Goal: Information Seeking & Learning: Find specific page/section

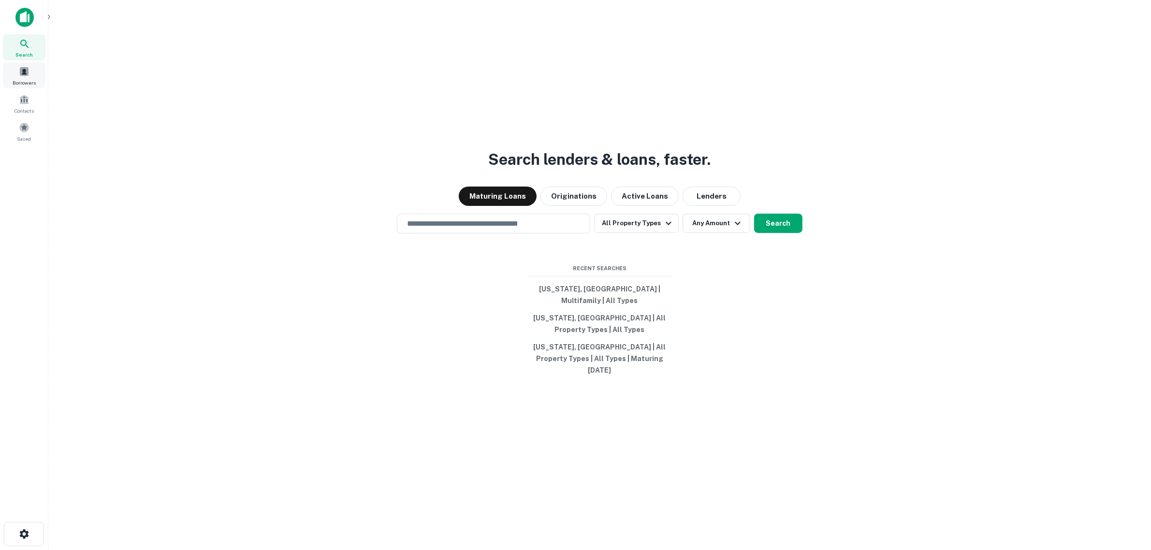
click at [23, 75] on span at bounding box center [24, 71] width 11 height 11
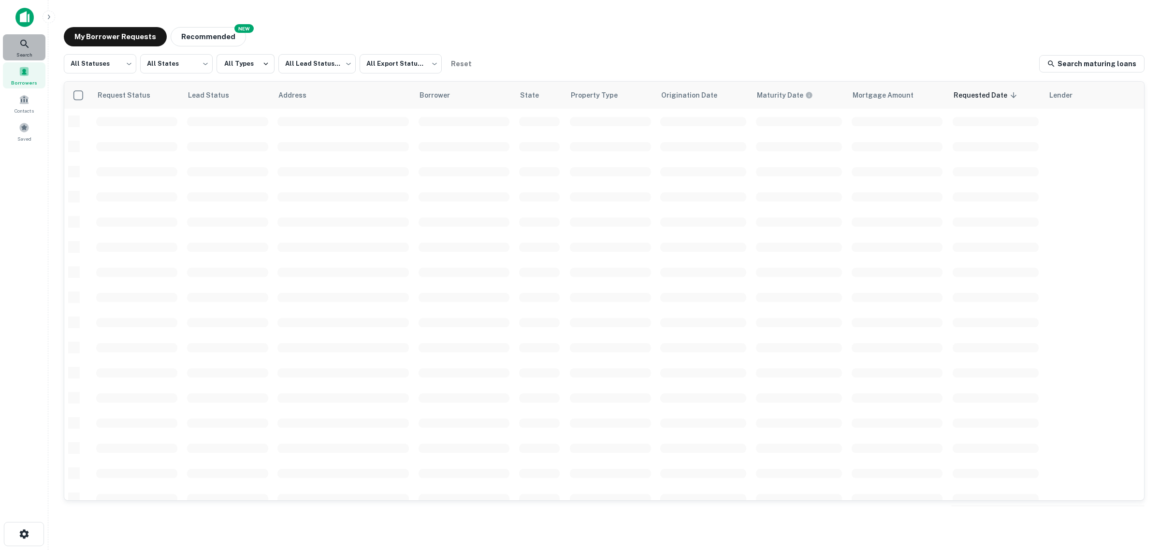
click at [25, 51] on span "Search" at bounding box center [24, 55] width 16 height 8
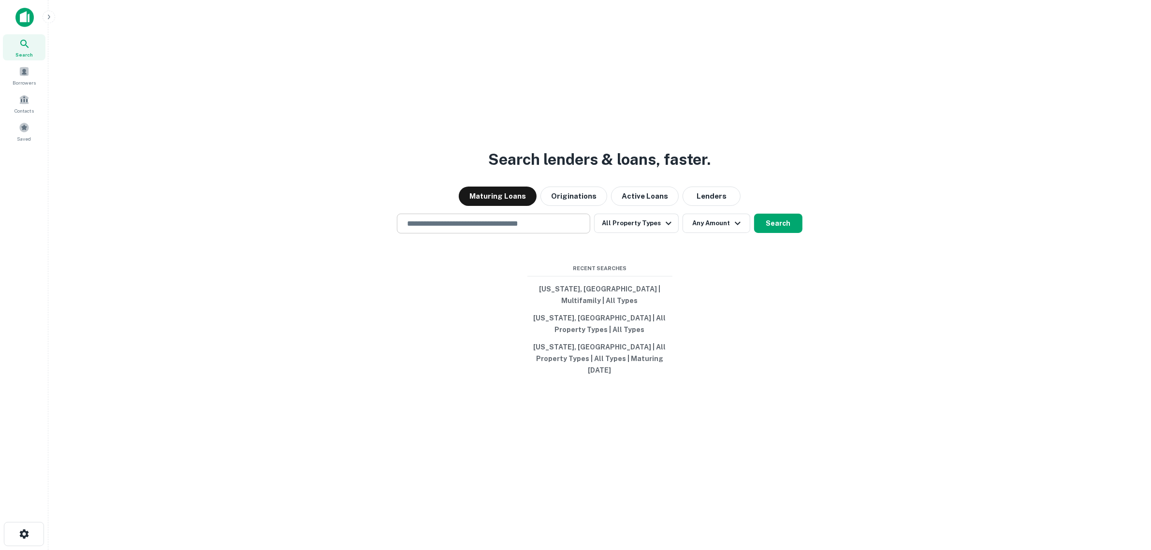
click at [495, 229] on input "text" at bounding box center [493, 223] width 185 height 11
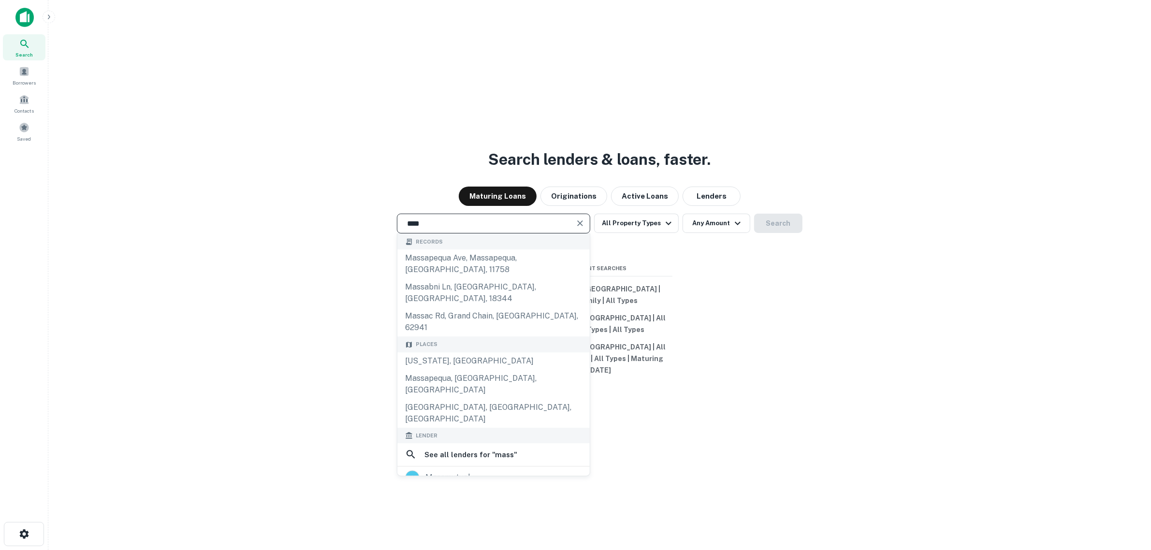
type input "**********"
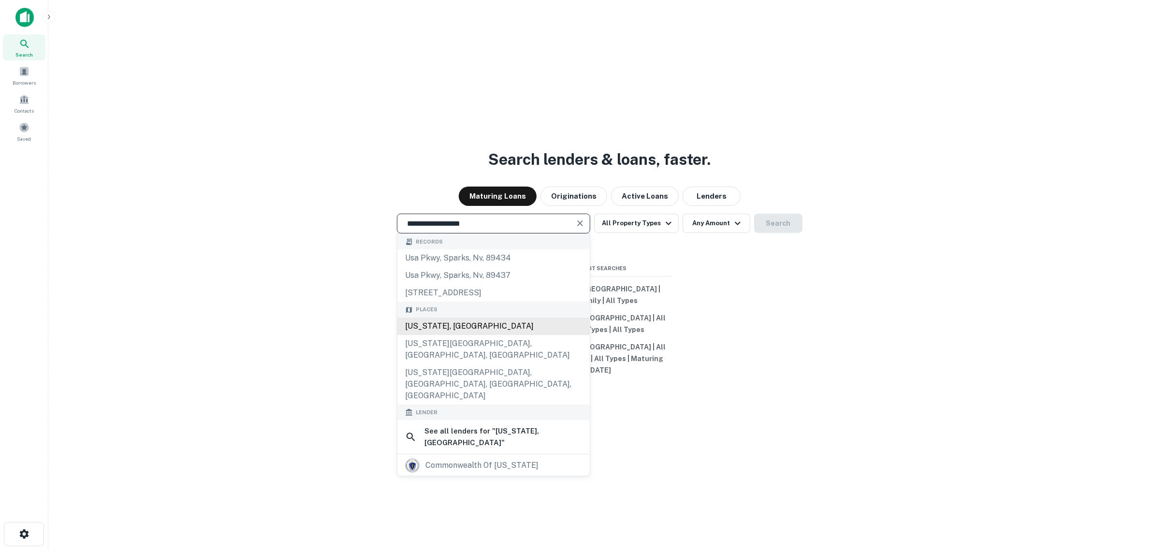
click at [458, 335] on div "[US_STATE], [GEOGRAPHIC_DATA]" at bounding box center [493, 326] width 192 height 17
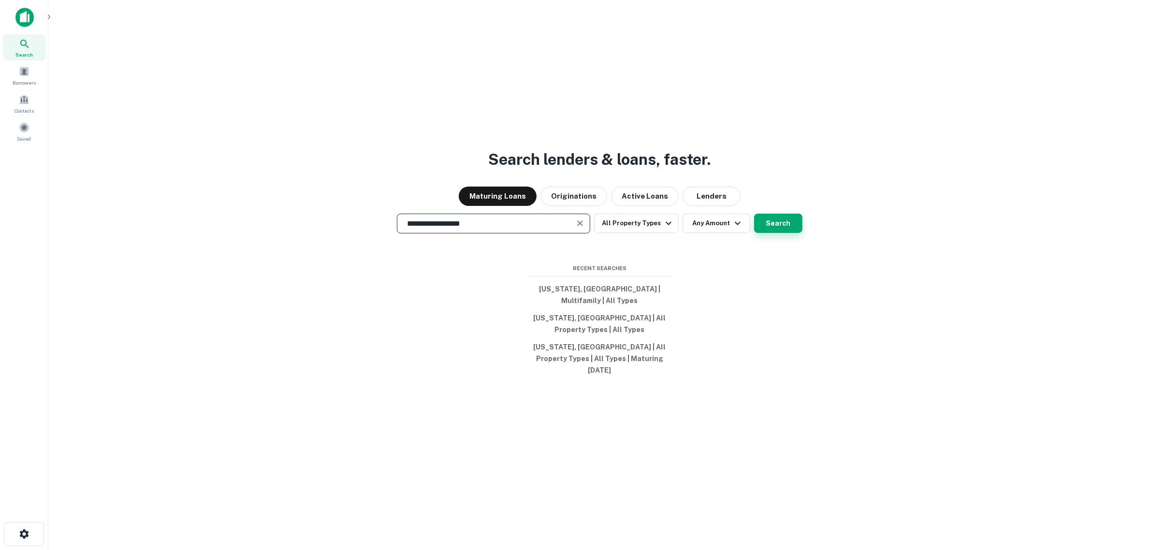
click at [769, 230] on button "Search" at bounding box center [778, 223] width 48 height 19
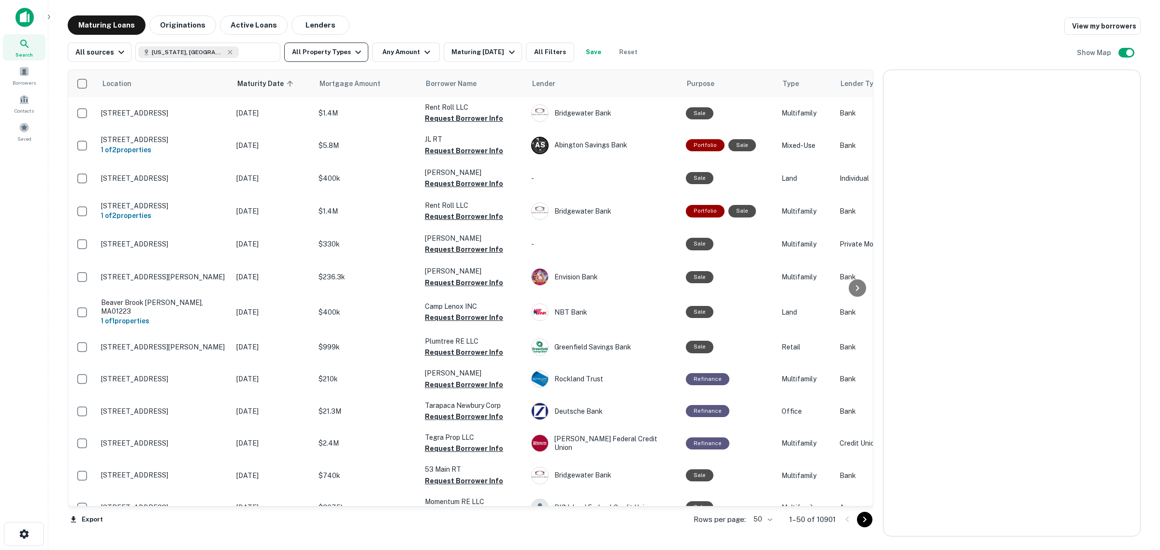
click at [343, 53] on button "All Property Types" at bounding box center [326, 52] width 84 height 19
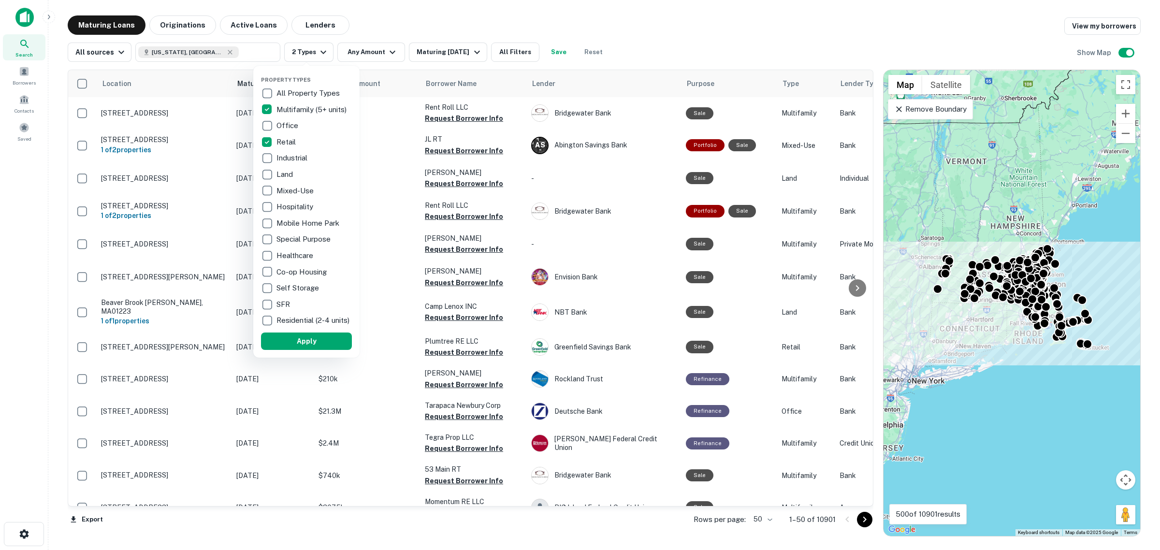
click at [371, 52] on div at bounding box center [580, 275] width 1160 height 550
click at [380, 49] on div at bounding box center [580, 275] width 1160 height 550
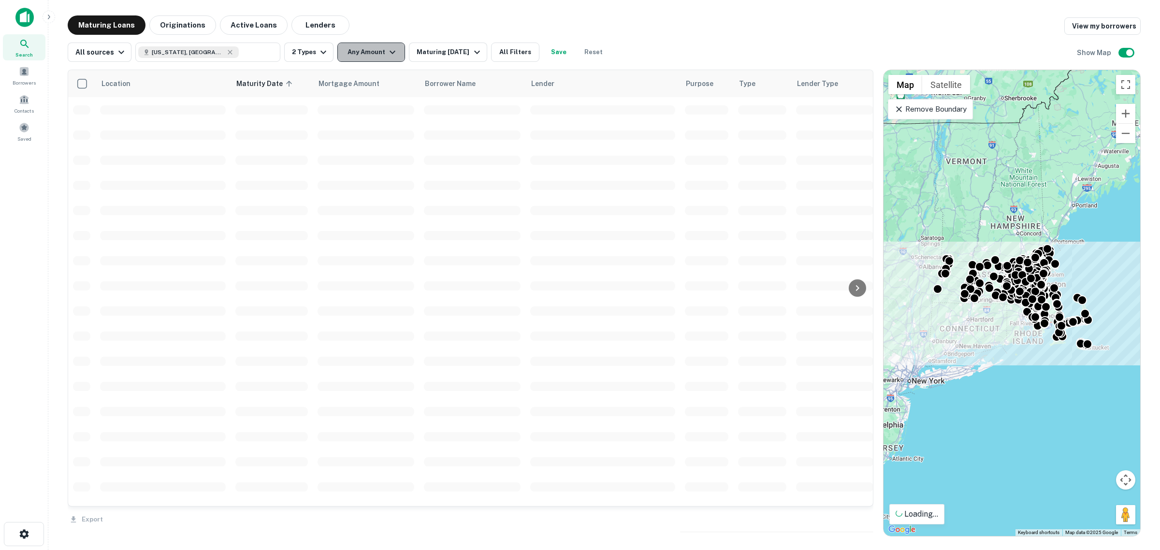
click at [388, 54] on icon "button" at bounding box center [393, 52] width 12 height 12
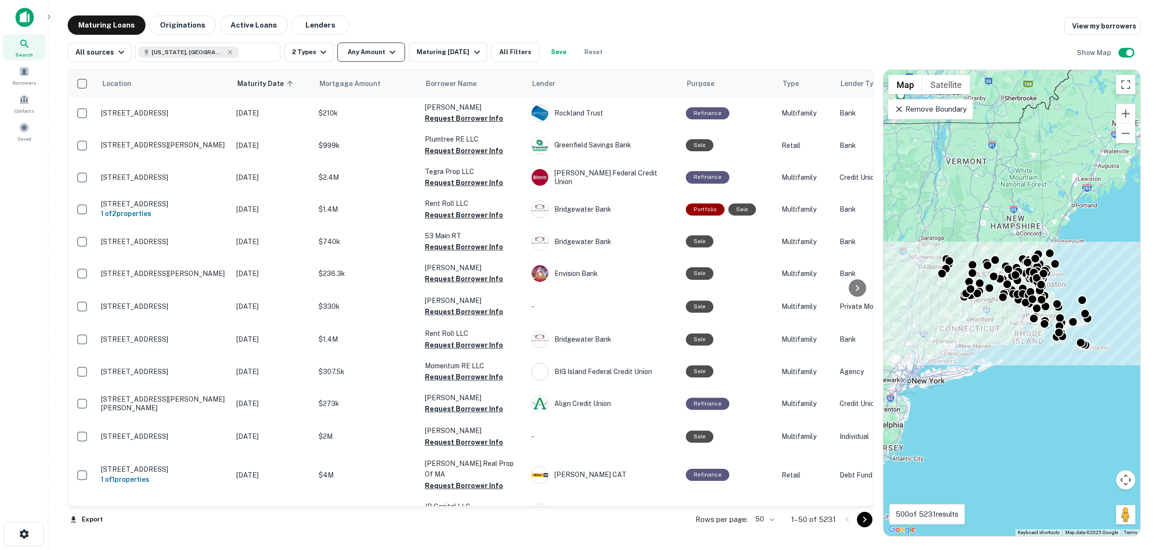
click at [381, 51] on div at bounding box center [580, 275] width 1160 height 550
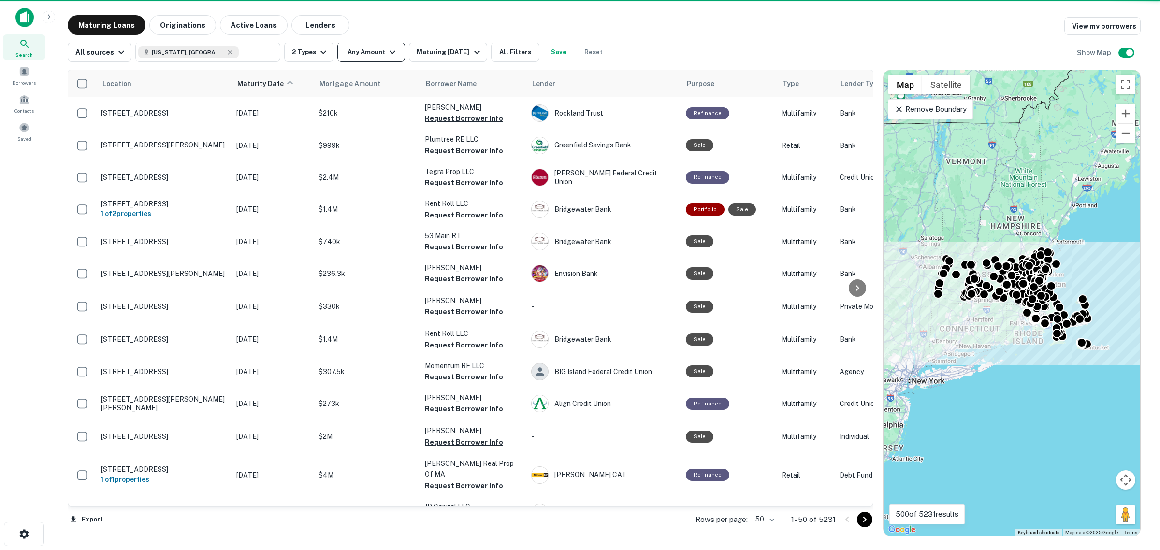
click at [390, 51] on icon "button" at bounding box center [393, 52] width 12 height 12
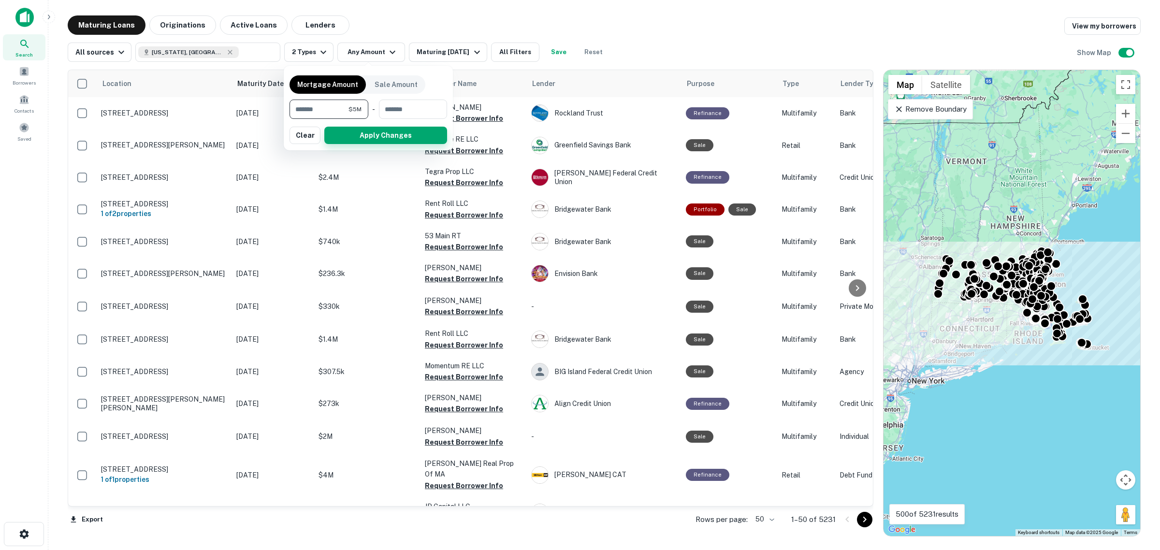
type input "*******"
click at [399, 134] on button "Apply Changes" at bounding box center [385, 135] width 123 height 17
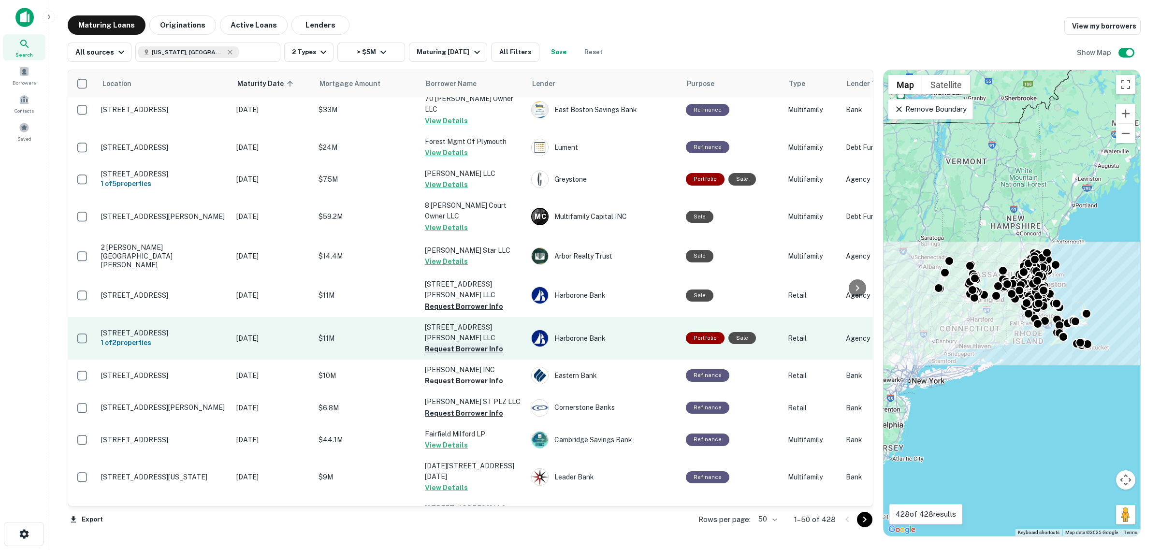
scroll to position [423, 0]
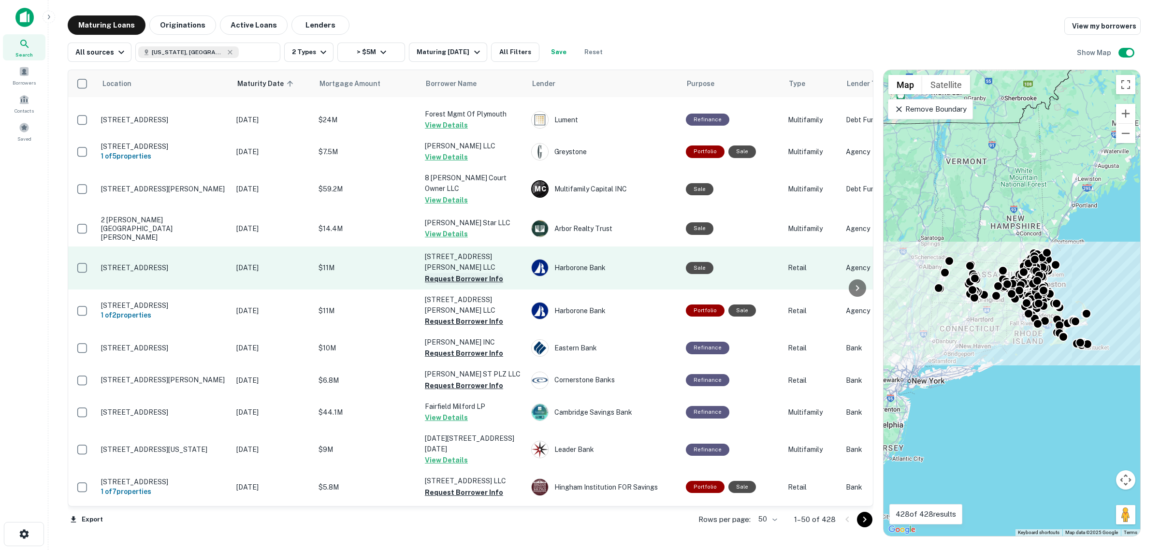
click at [455, 273] on button "Request Borrower Info" at bounding box center [464, 279] width 78 height 12
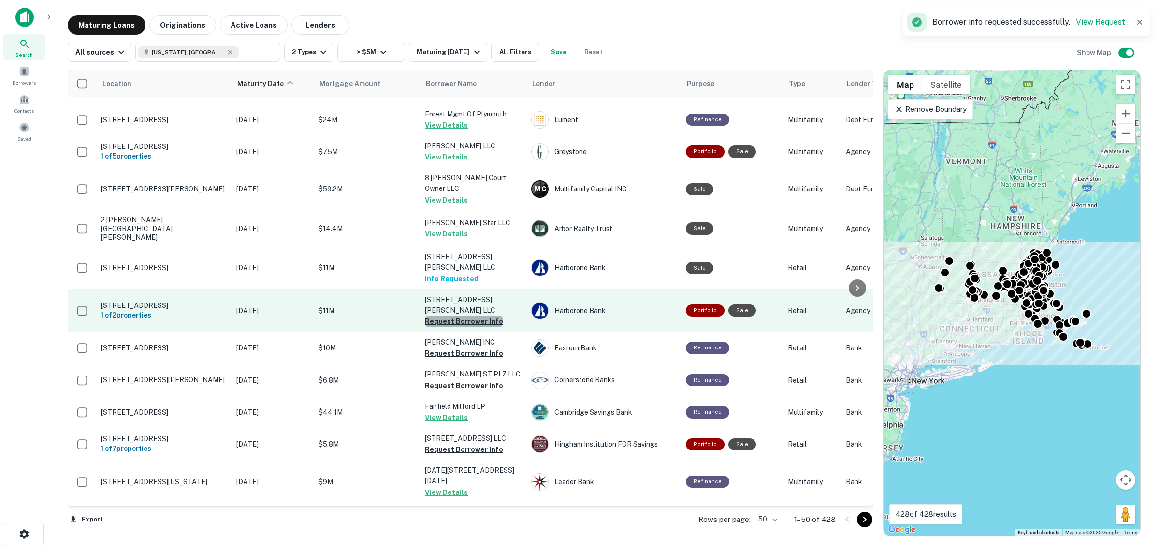
click at [463, 316] on button "Request Borrower Info" at bounding box center [464, 322] width 78 height 12
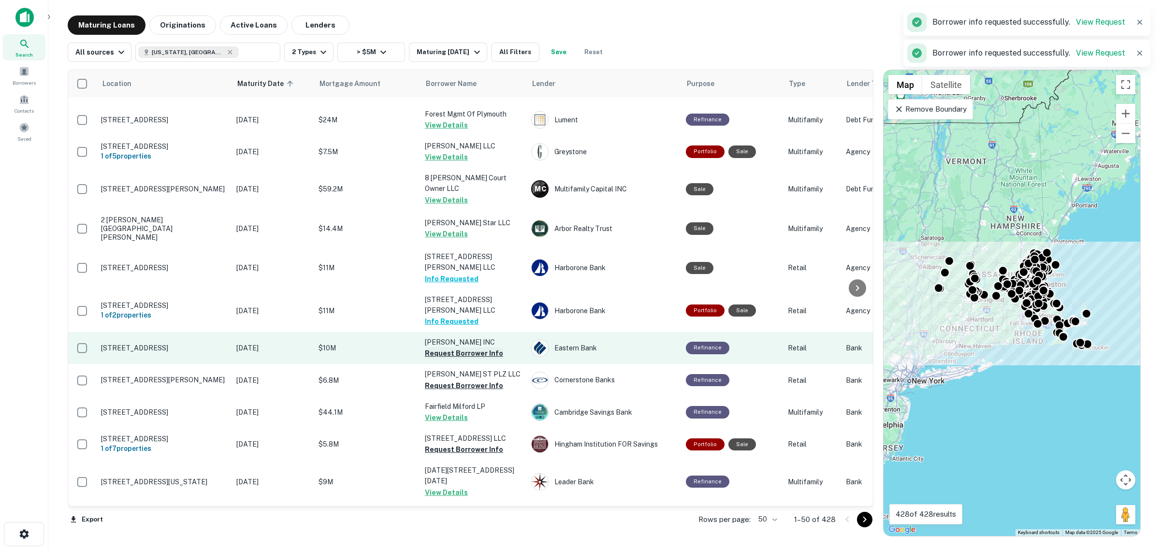
click at [474, 347] on button "Request Borrower Info" at bounding box center [464, 353] width 78 height 12
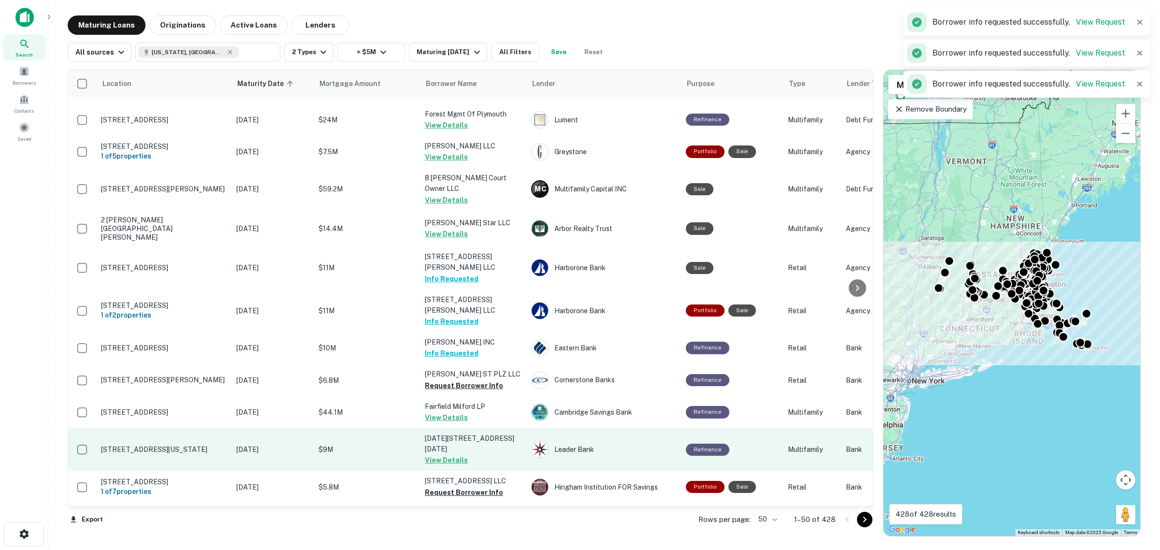
scroll to position [483, 0]
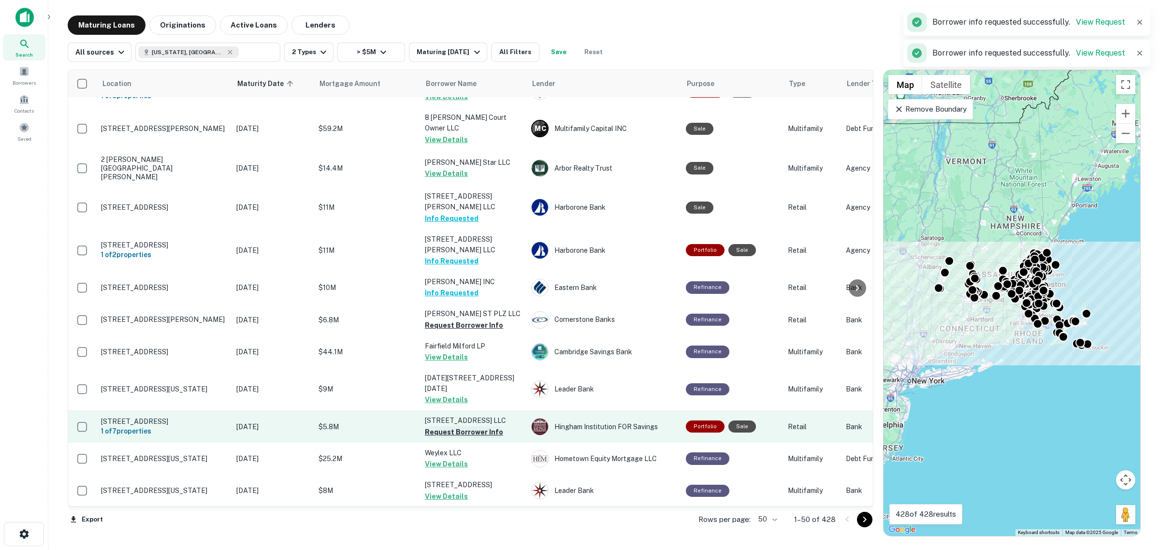
click at [450, 426] on button "Request Borrower Info" at bounding box center [464, 432] width 78 height 12
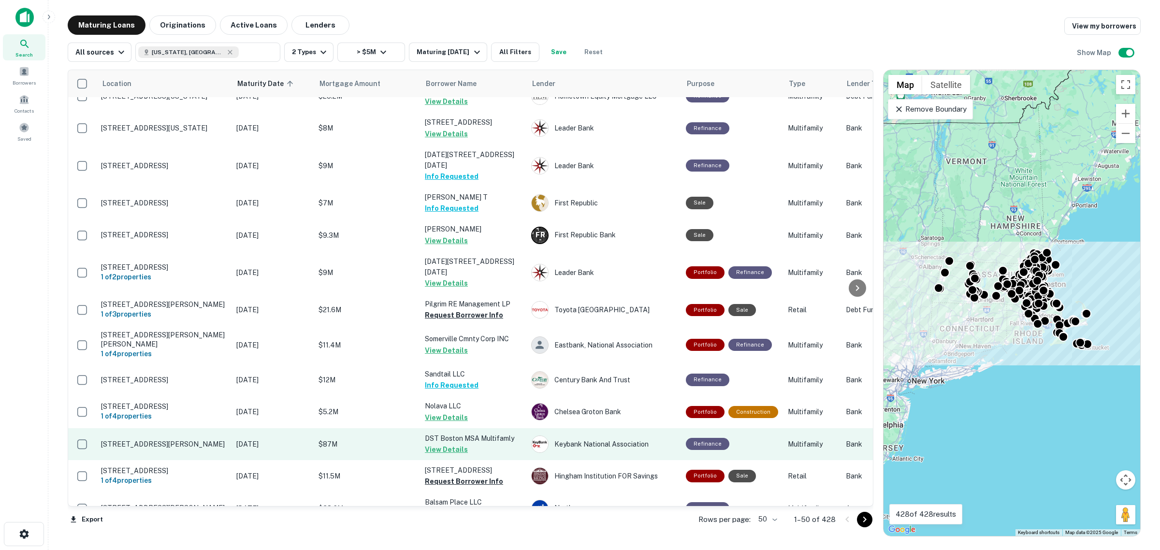
scroll to position [906, 0]
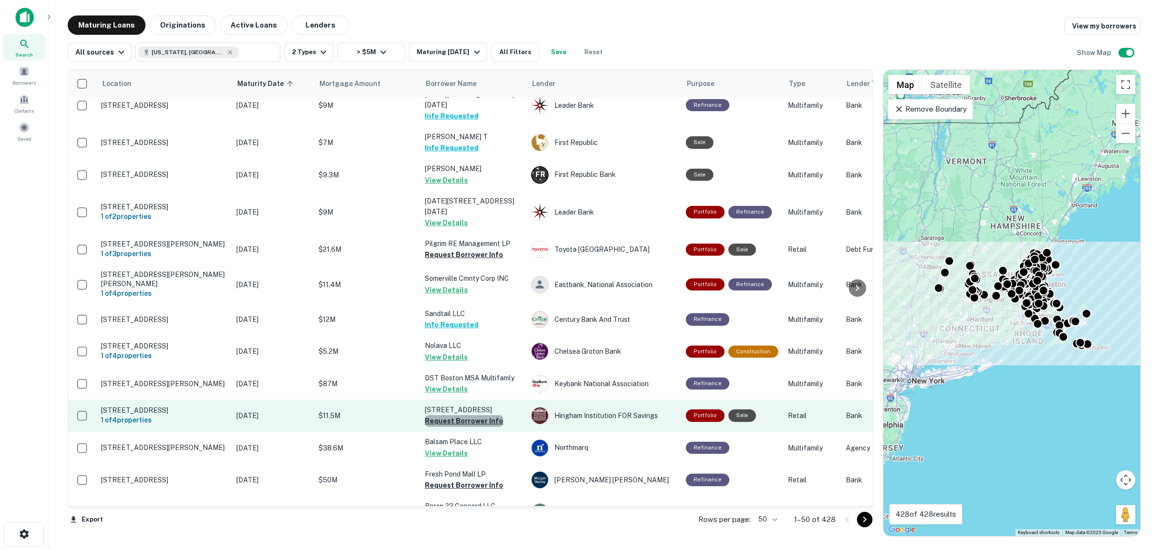
click at [478, 415] on button "Request Borrower Info" at bounding box center [464, 421] width 78 height 12
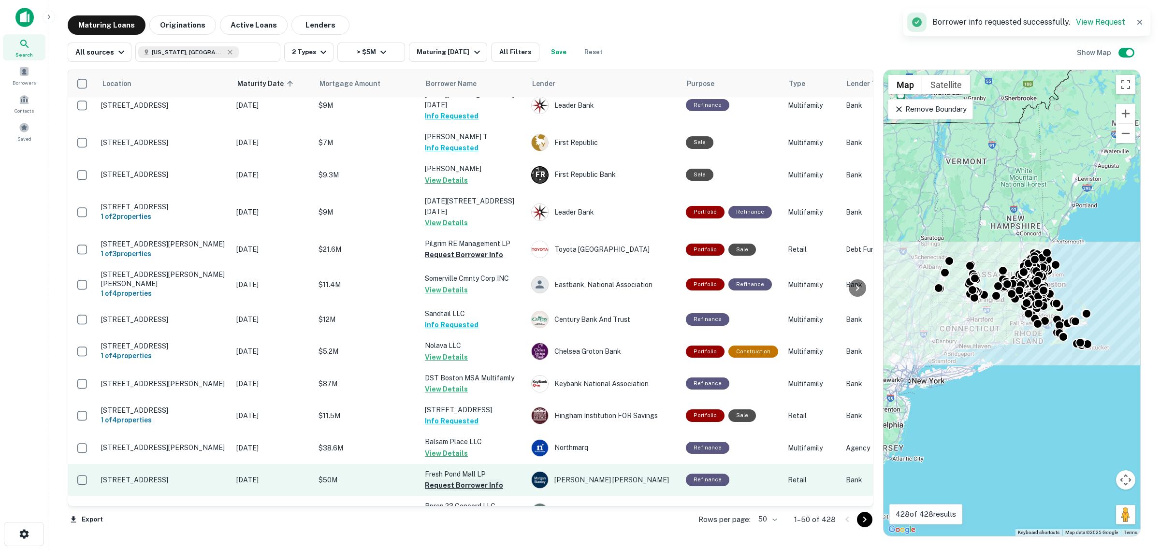
click at [474, 479] on button "Request Borrower Info" at bounding box center [464, 485] width 78 height 12
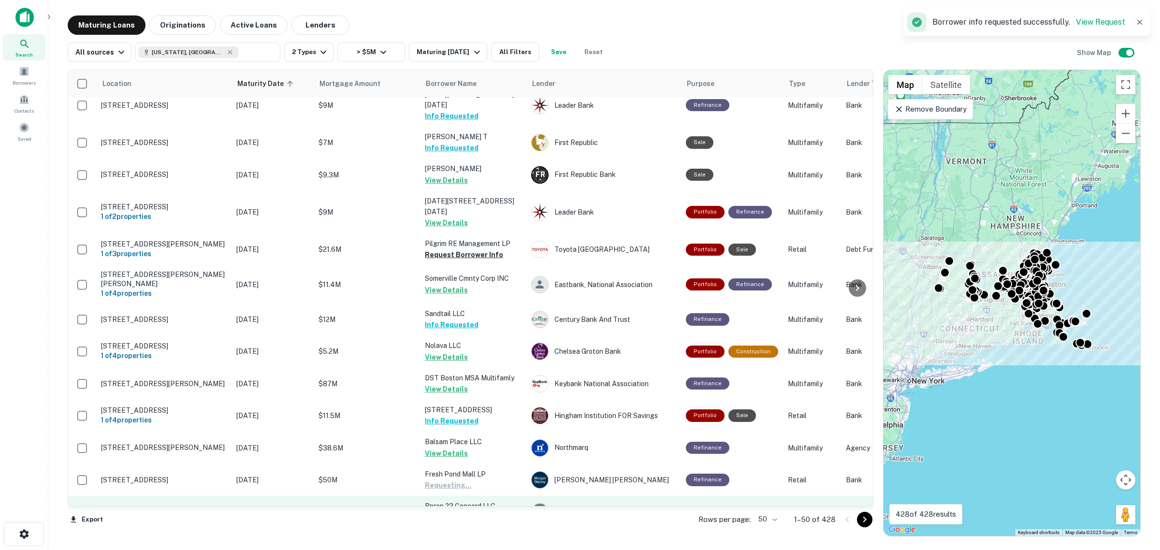
click at [472, 511] on button "Request Borrower Info" at bounding box center [464, 517] width 78 height 12
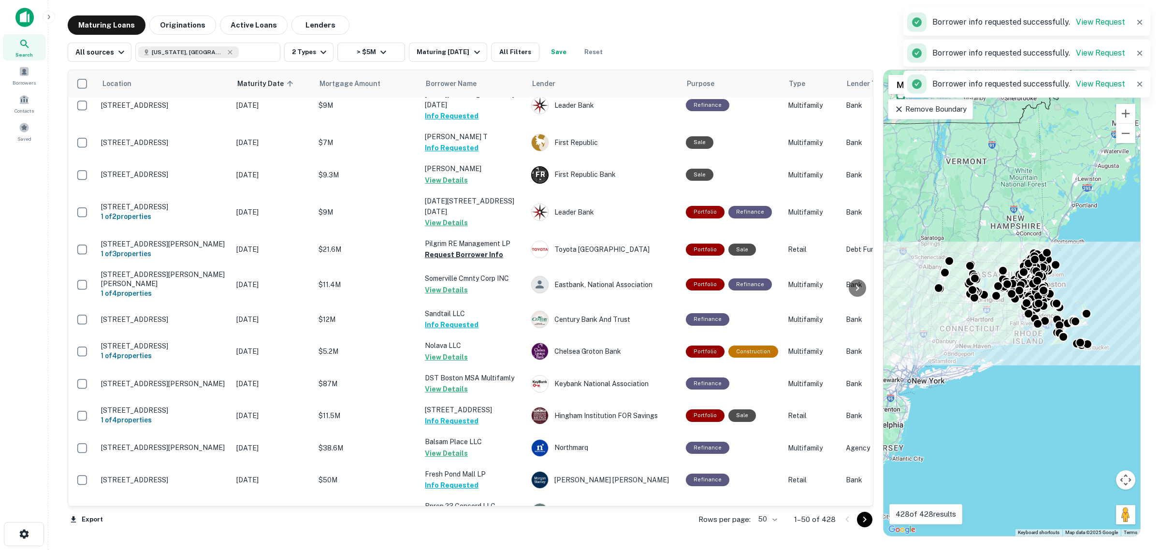
click at [478, 544] on button "Request Borrower Info" at bounding box center [464, 550] width 78 height 12
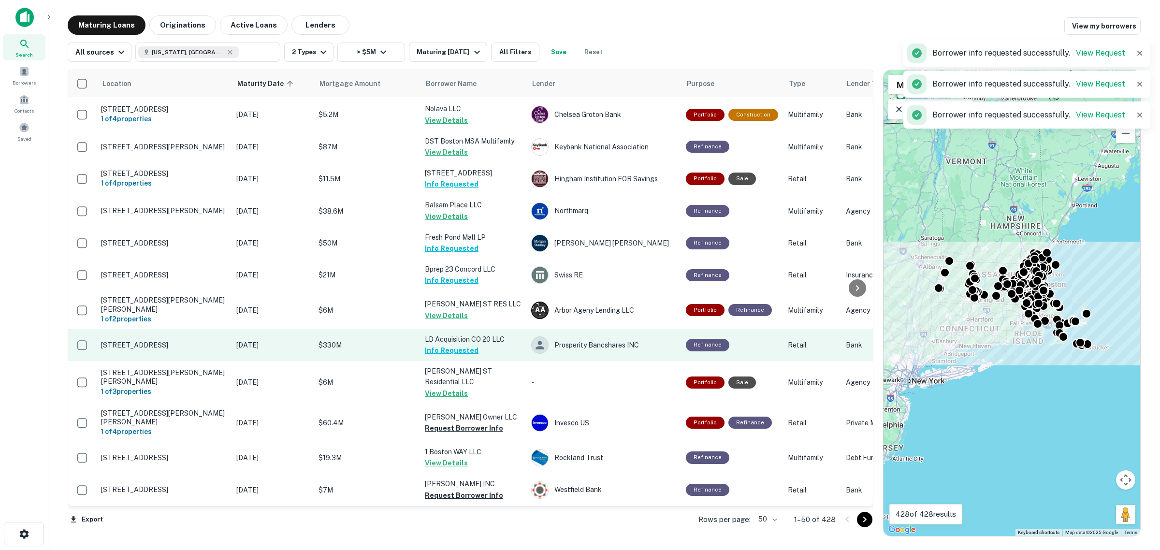
scroll to position [1148, 0]
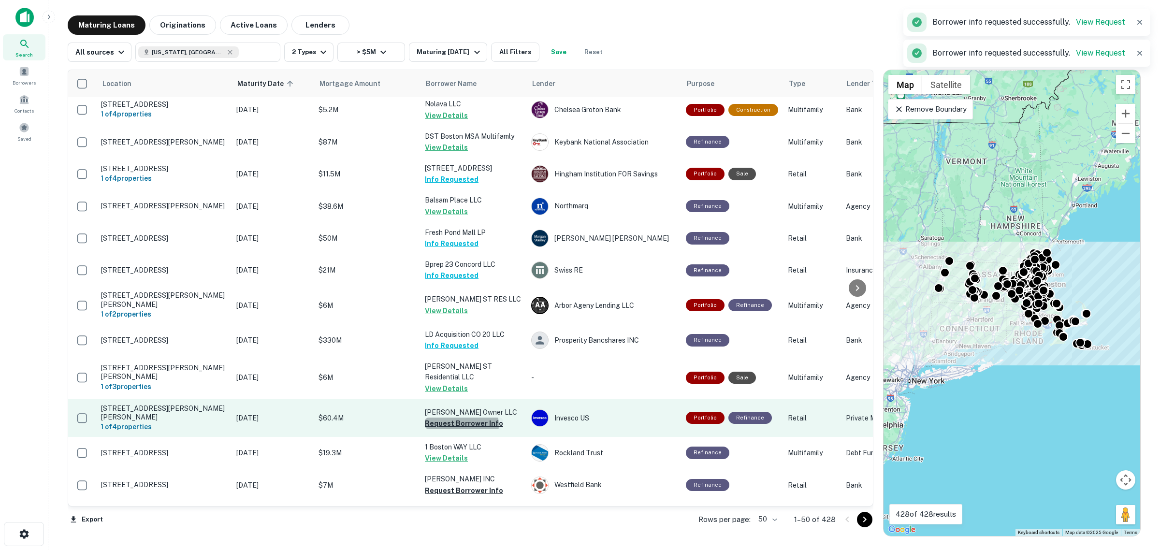
click at [460, 418] on button "Request Borrower Info" at bounding box center [464, 424] width 78 height 12
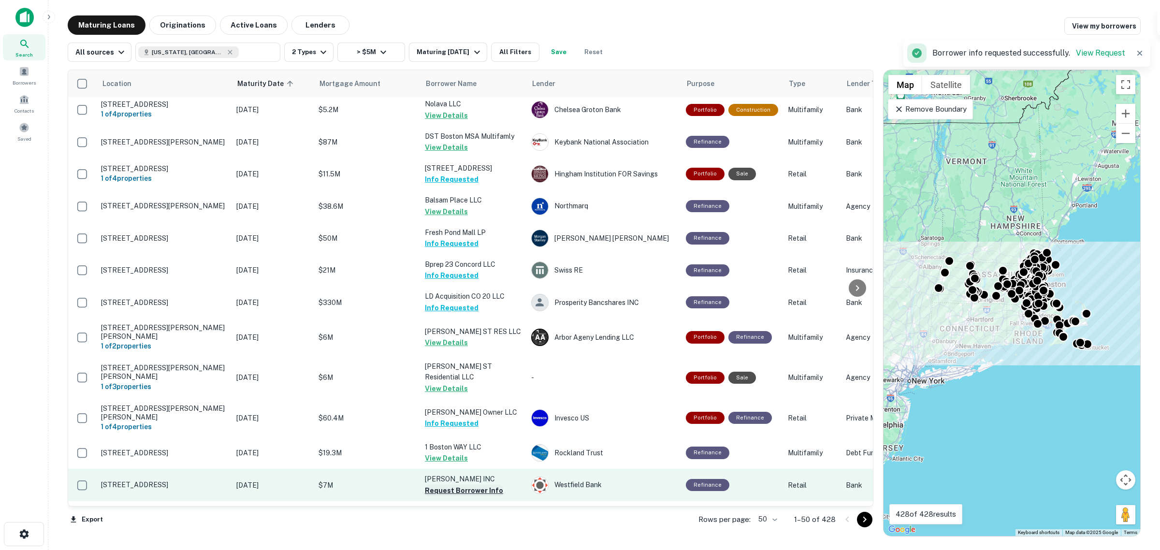
click at [450, 485] on button "Request Borrower Info" at bounding box center [464, 491] width 78 height 12
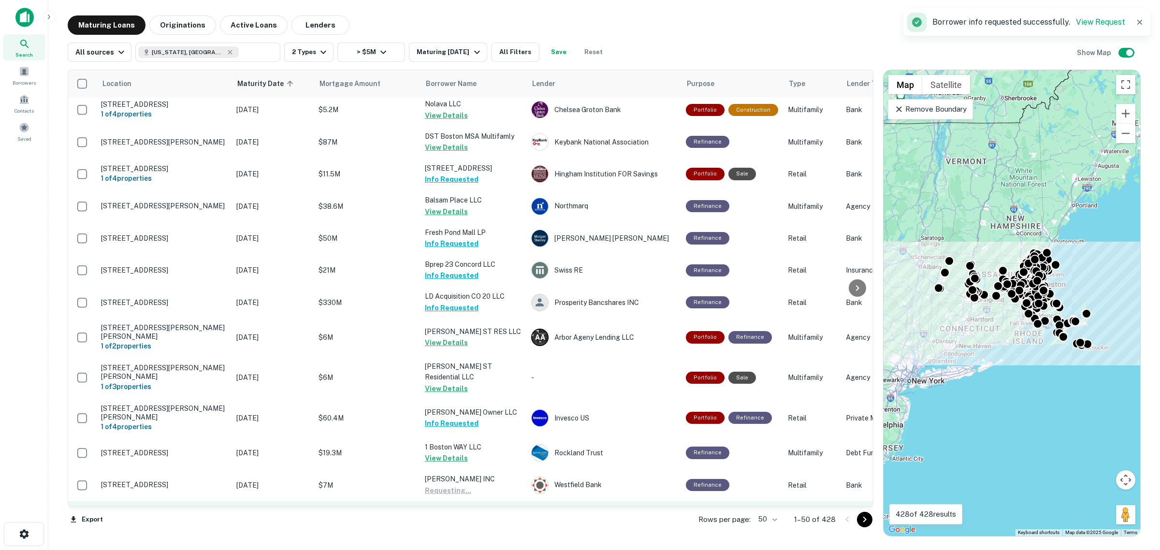
click at [457, 527] on button "Request Borrower Info" at bounding box center [464, 533] width 78 height 12
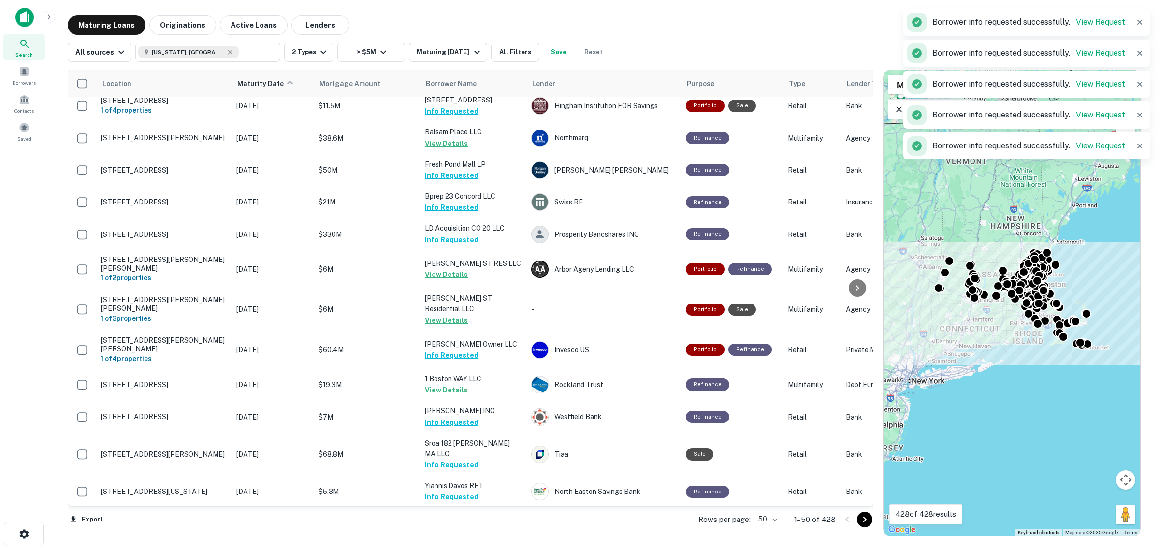
scroll to position [1216, 0]
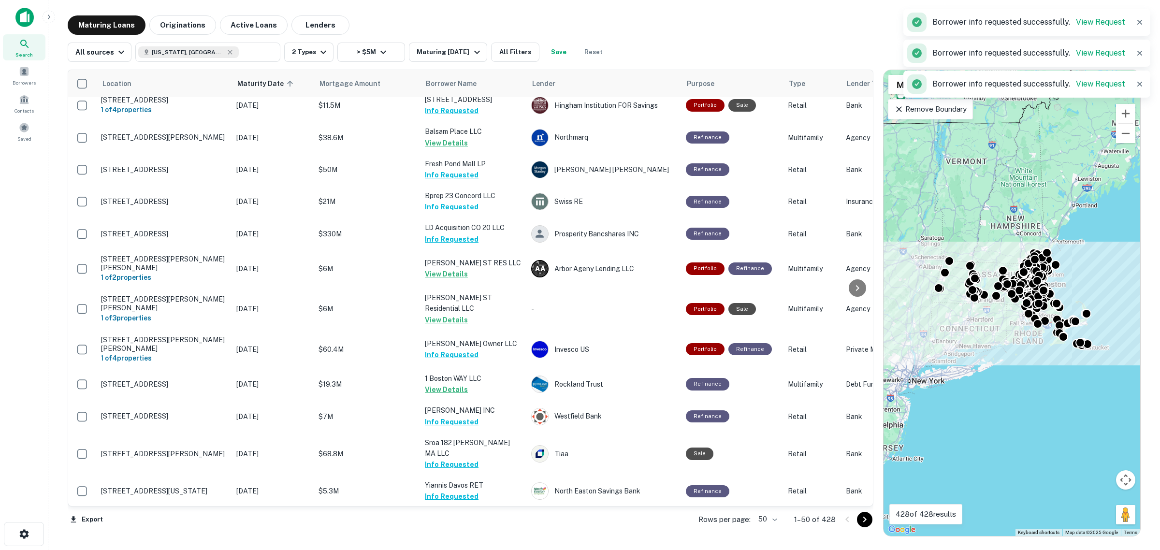
click at [479, 550] on button "Request Borrower Info" at bounding box center [464, 561] width 78 height 12
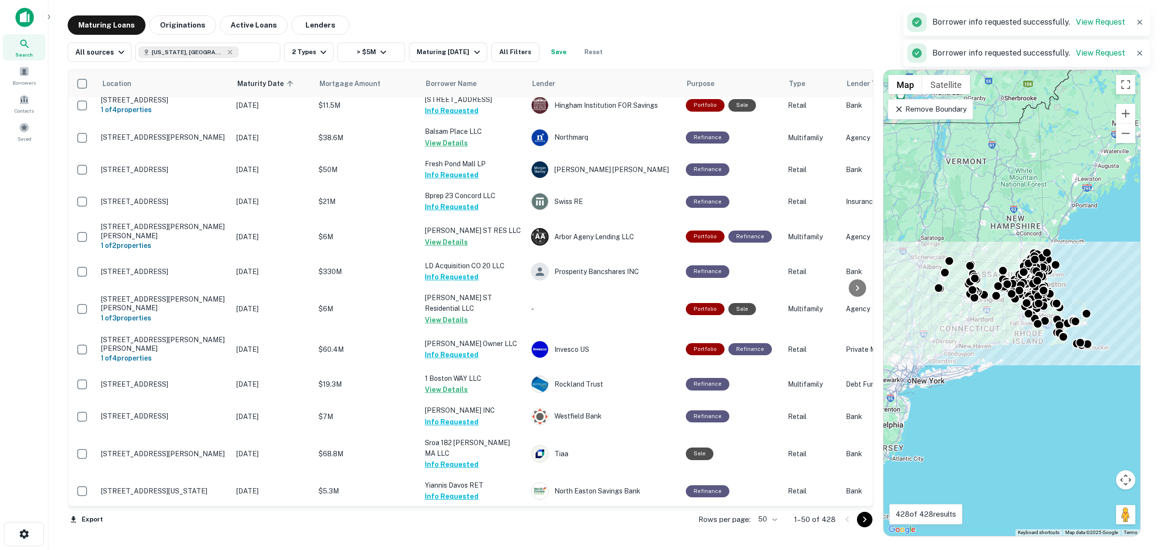
click at [859, 522] on icon "Go to next page" at bounding box center [865, 520] width 12 height 12
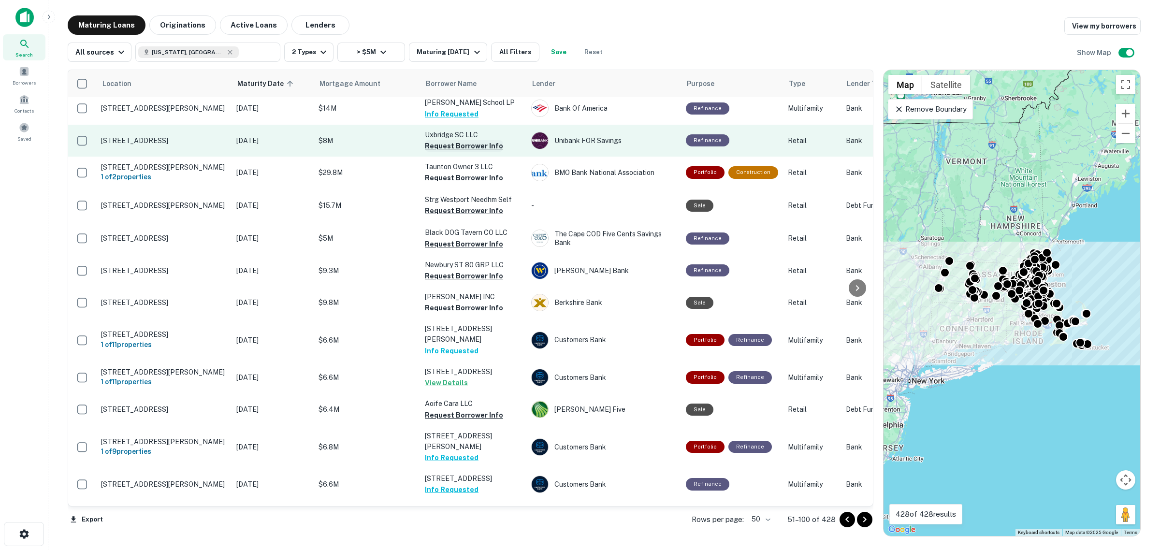
click at [450, 148] on button "Request Borrower Info" at bounding box center [464, 146] width 78 height 12
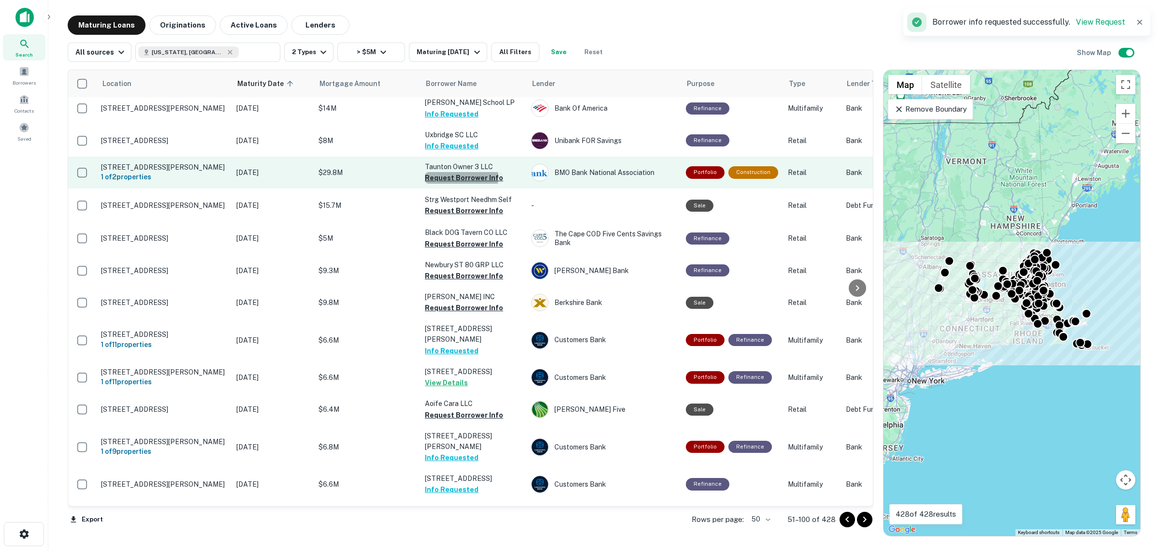
click at [457, 177] on button "Request Borrower Info" at bounding box center [464, 178] width 78 height 12
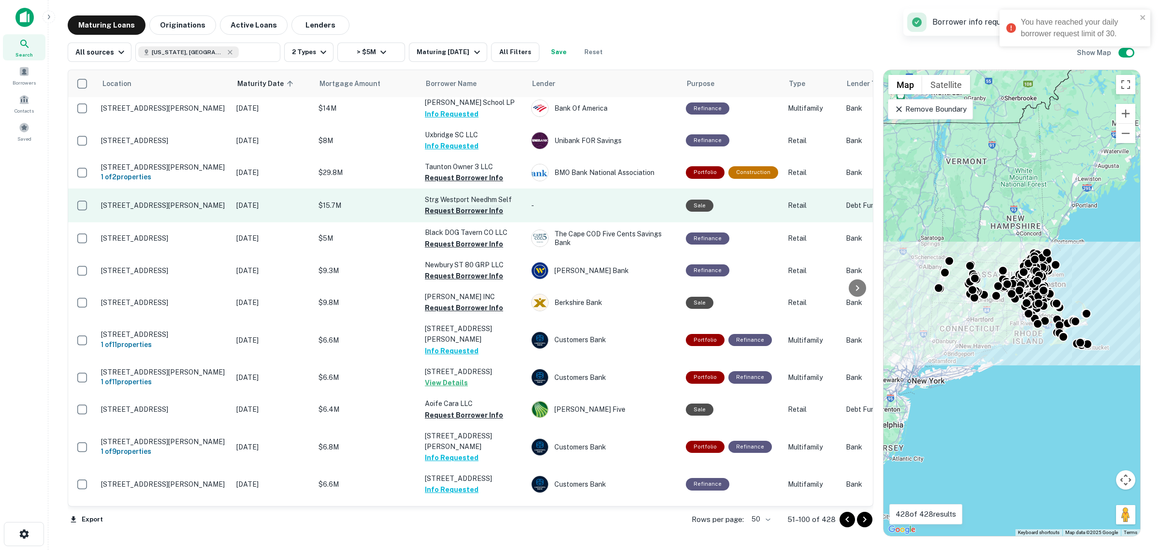
click at [451, 209] on button "Request Borrower Info" at bounding box center [464, 211] width 78 height 12
click at [448, 214] on button "Request Borrower Info" at bounding box center [464, 211] width 78 height 12
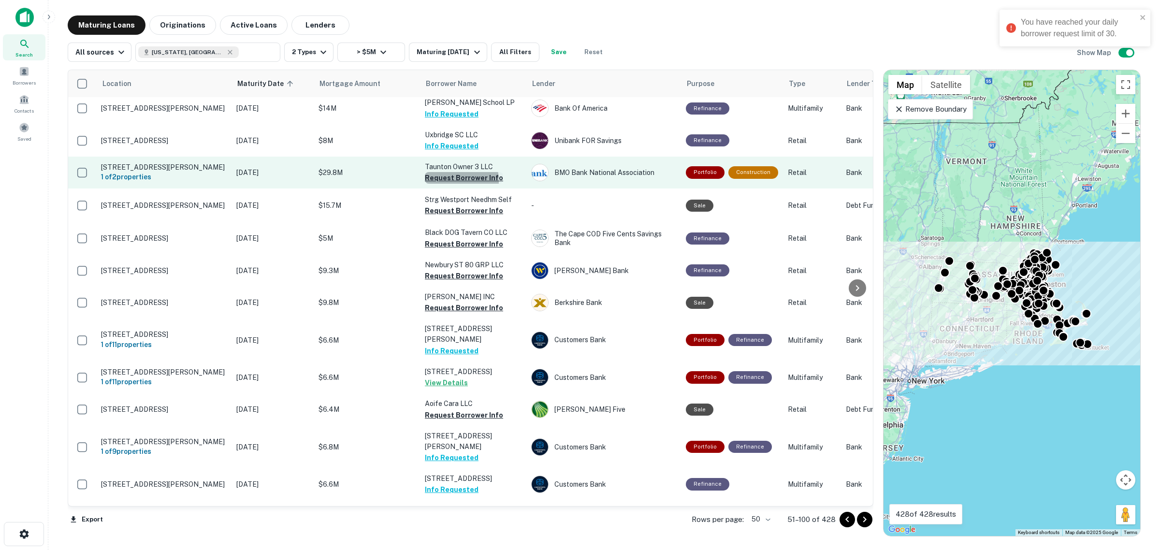
click at [443, 180] on button "Request Borrower Info" at bounding box center [464, 178] width 78 height 12
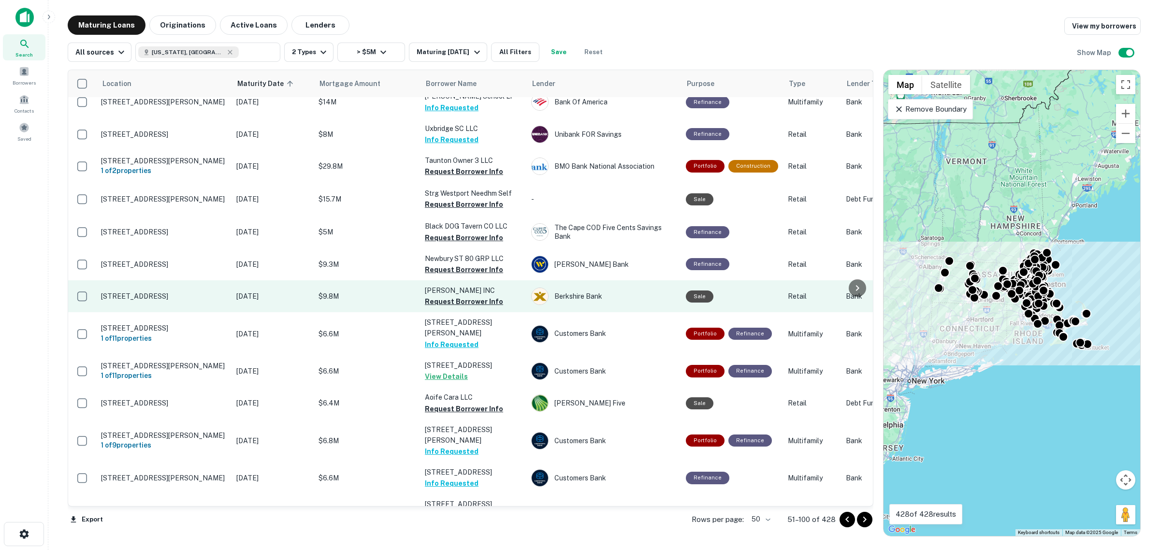
scroll to position [1229, 0]
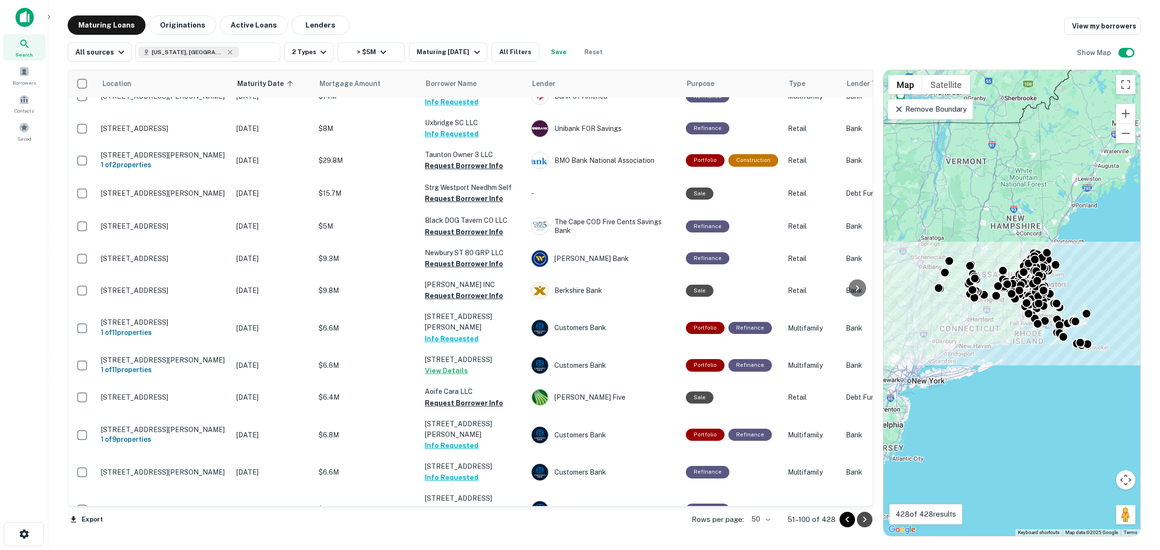
click at [870, 518] on button "Go to next page" at bounding box center [864, 519] width 15 height 15
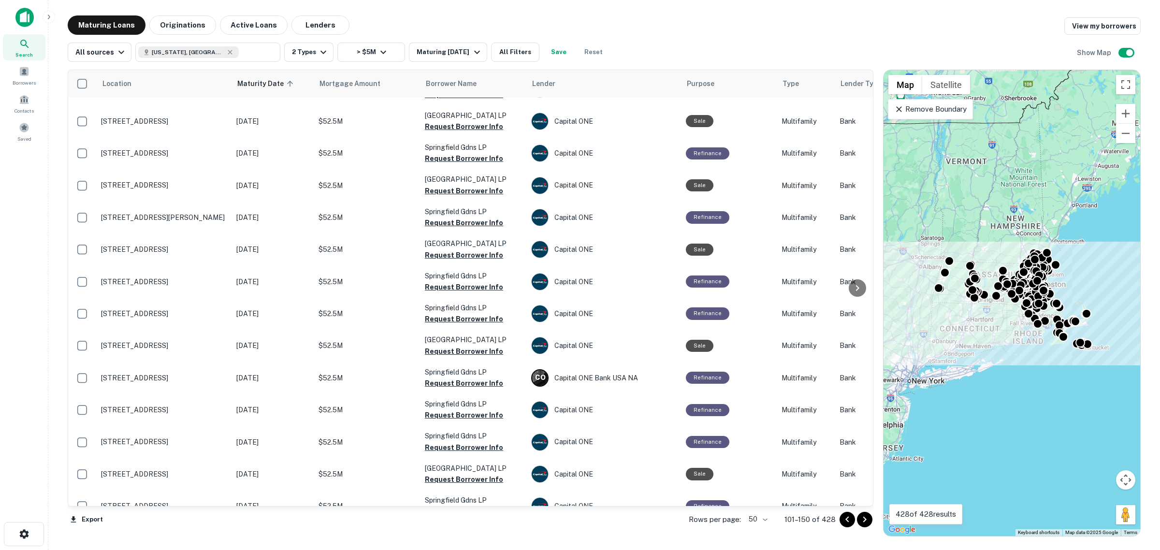
scroll to position [774, 0]
drag, startPoint x: 866, startPoint y: 352, endPoint x: 866, endPoint y: 386, distance: 33.8
click at [866, 386] on div at bounding box center [857, 288] width 19 height 436
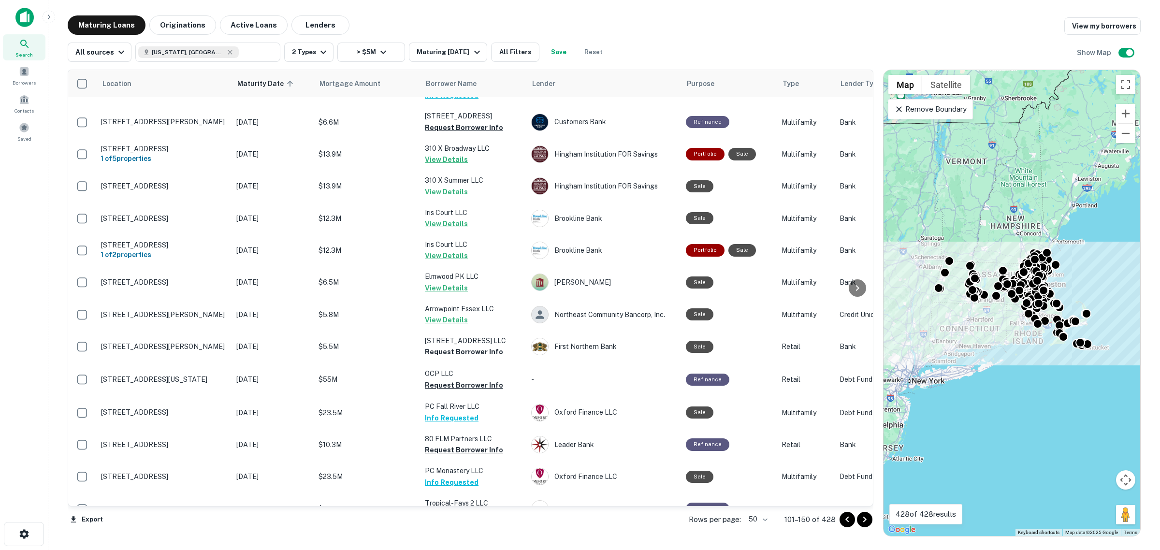
scroll to position [0, 0]
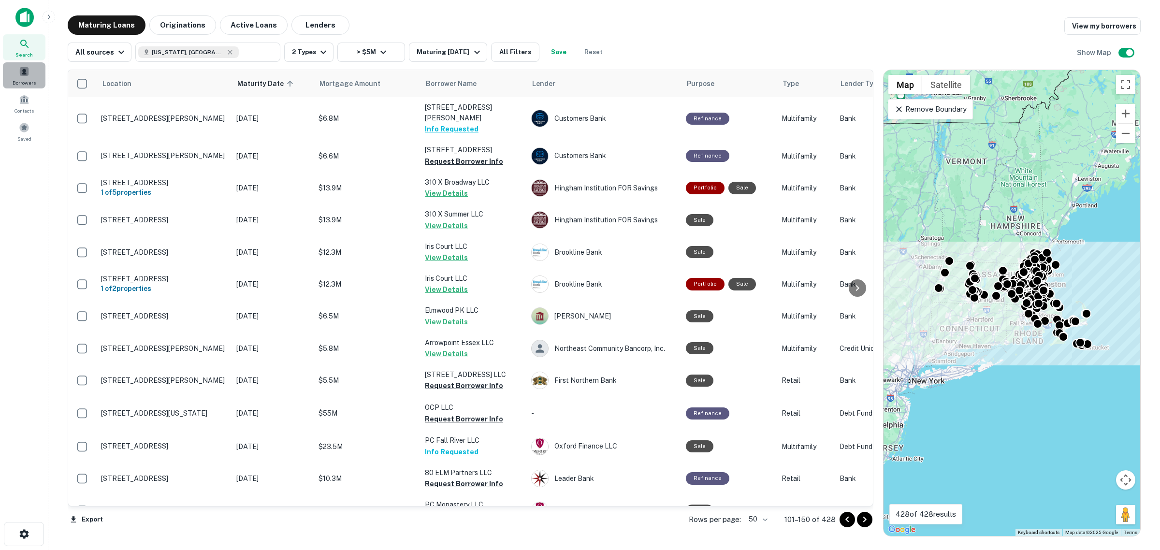
click at [24, 81] on span "Borrowers" at bounding box center [24, 83] width 23 height 8
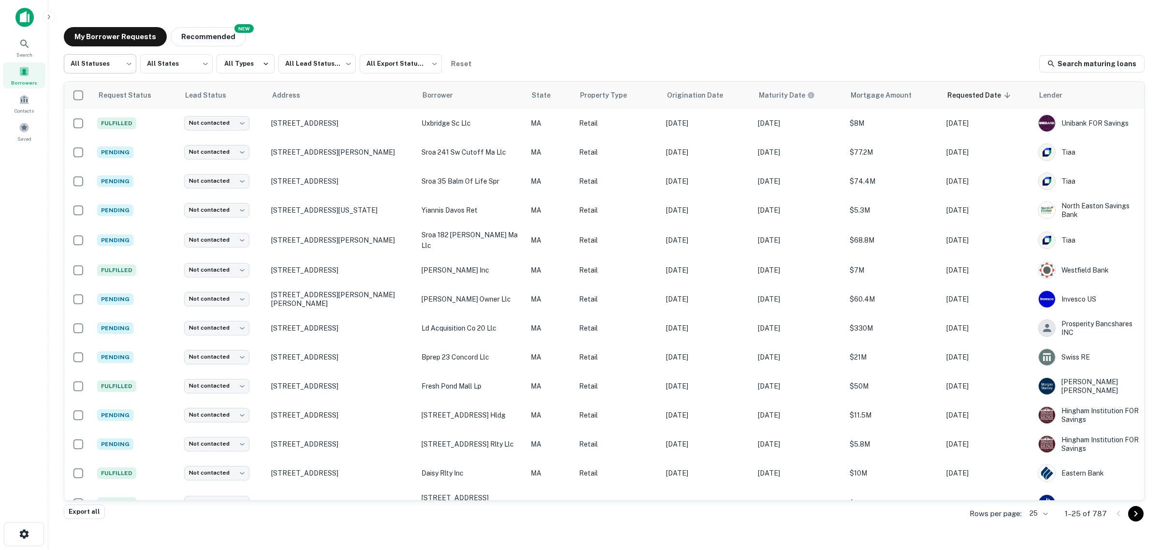
click at [109, 66] on body "Search Borrowers Contacts Saved My Borrower Requests NEW Recommended All Status…" at bounding box center [580, 275] width 1160 height 550
click at [98, 121] on li "Fulfilled" at bounding box center [100, 123] width 72 height 17
type input "*********"
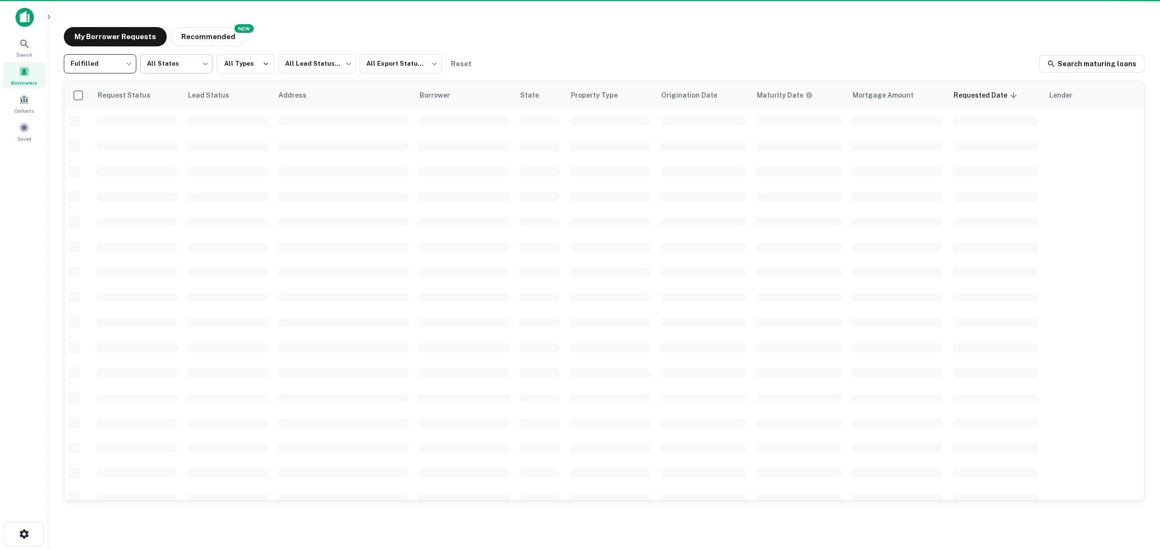
click at [162, 62] on body "**********" at bounding box center [580, 275] width 1160 height 550
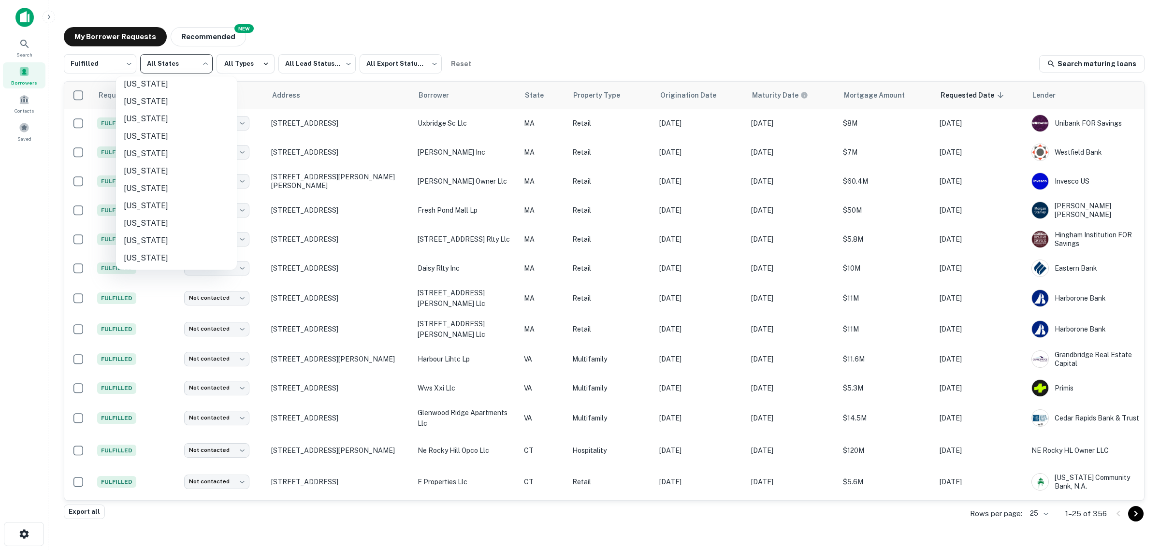
scroll to position [302, 0]
click at [156, 155] on li "Massachusetts" at bounding box center [176, 152] width 121 height 17
type input "**"
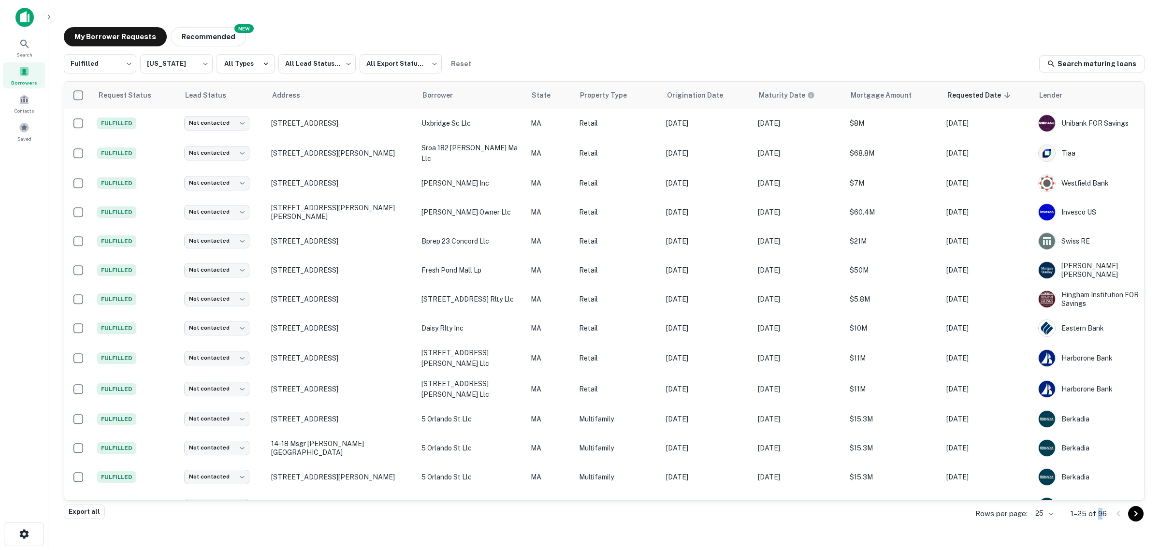
drag, startPoint x: 1104, startPoint y: 515, endPoint x: 1098, endPoint y: 515, distance: 6.3
click at [1098, 515] on p "1–25 of 96" at bounding box center [1089, 514] width 36 height 12
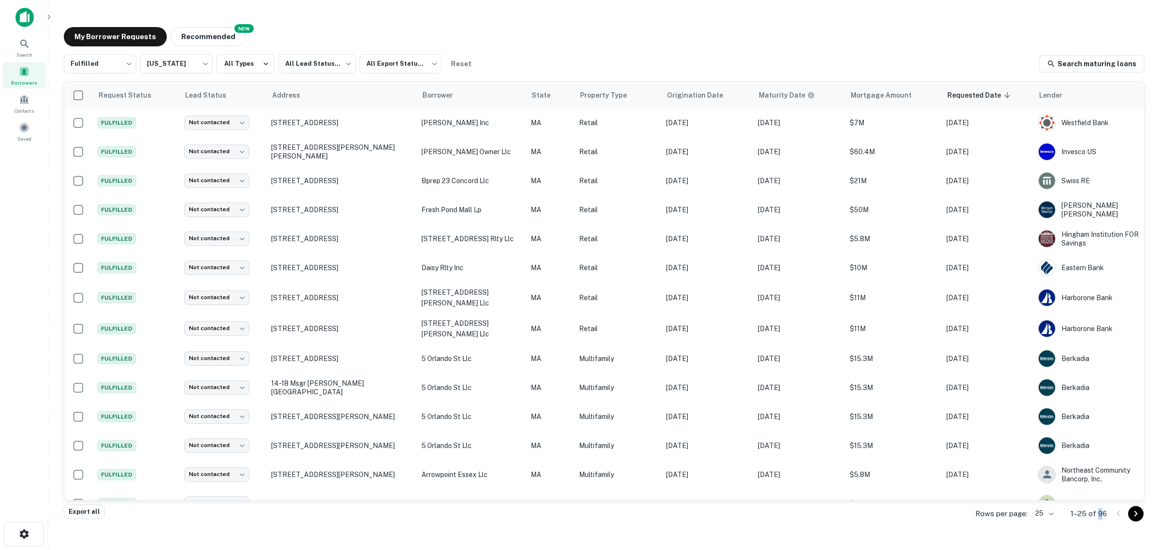
scroll to position [60, 0]
